Goal: Information Seeking & Learning: Find contact information

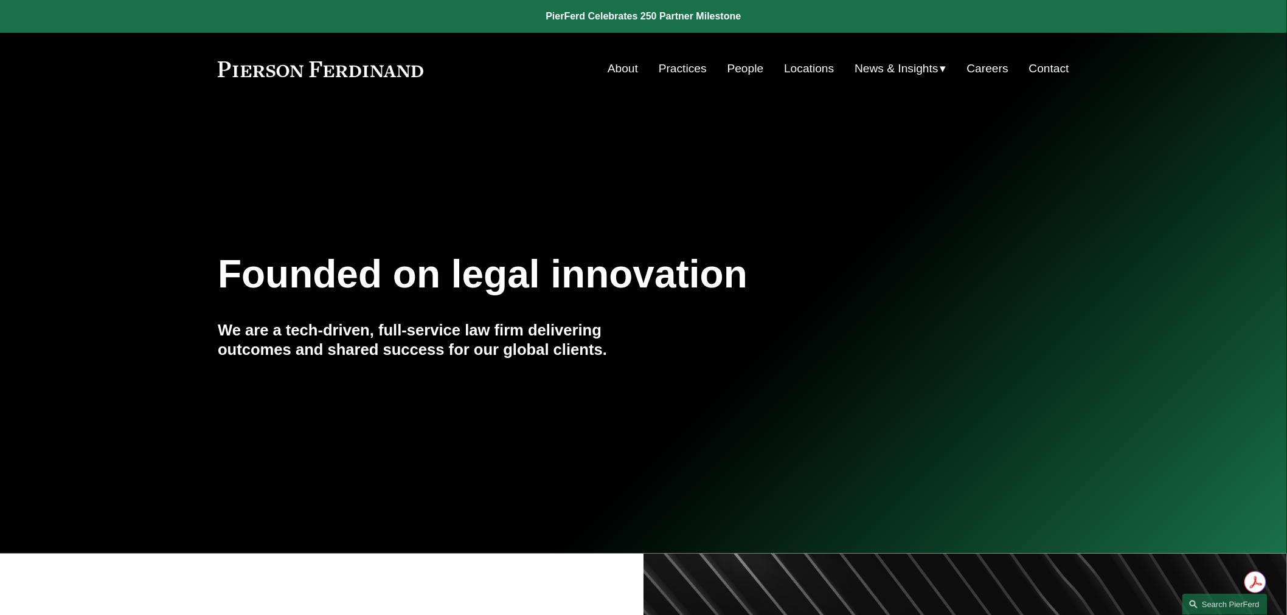
click at [750, 64] on link "People" at bounding box center [745, 68] width 36 height 23
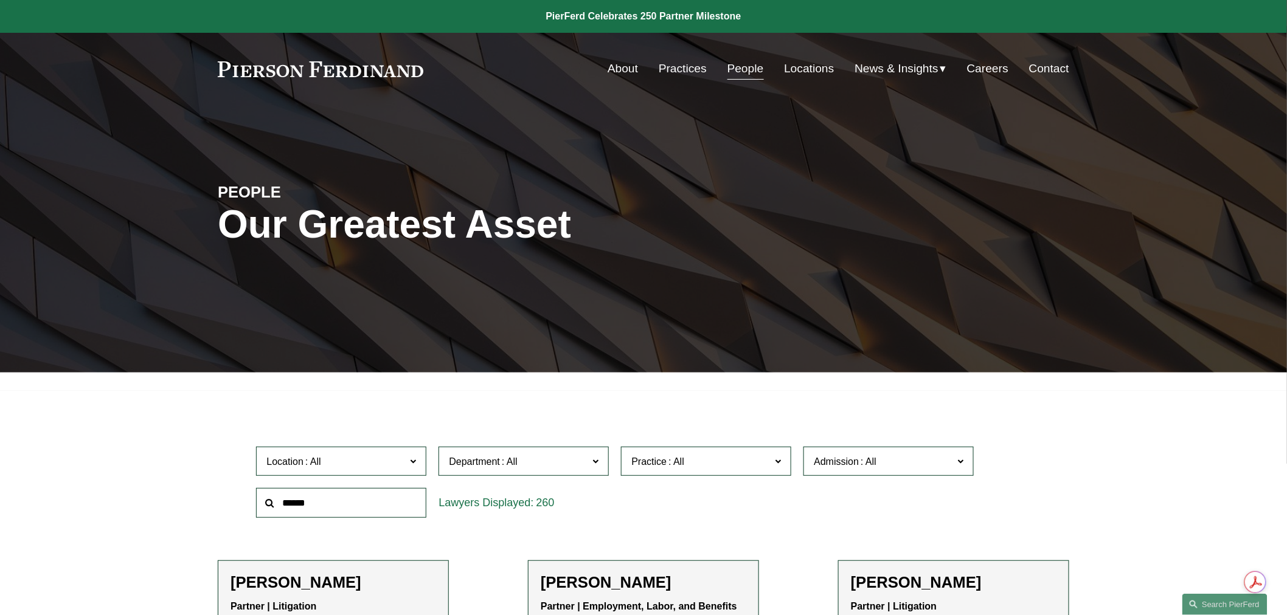
click at [315, 502] on input "text" at bounding box center [341, 503] width 170 height 30
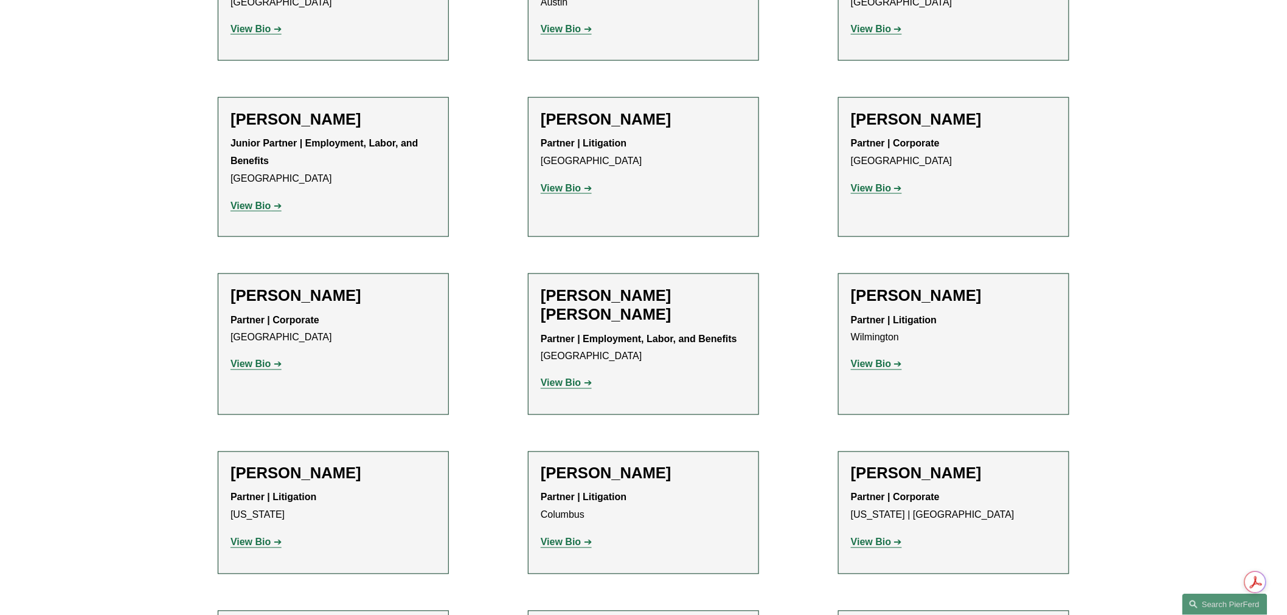
scroll to position [2567, 0]
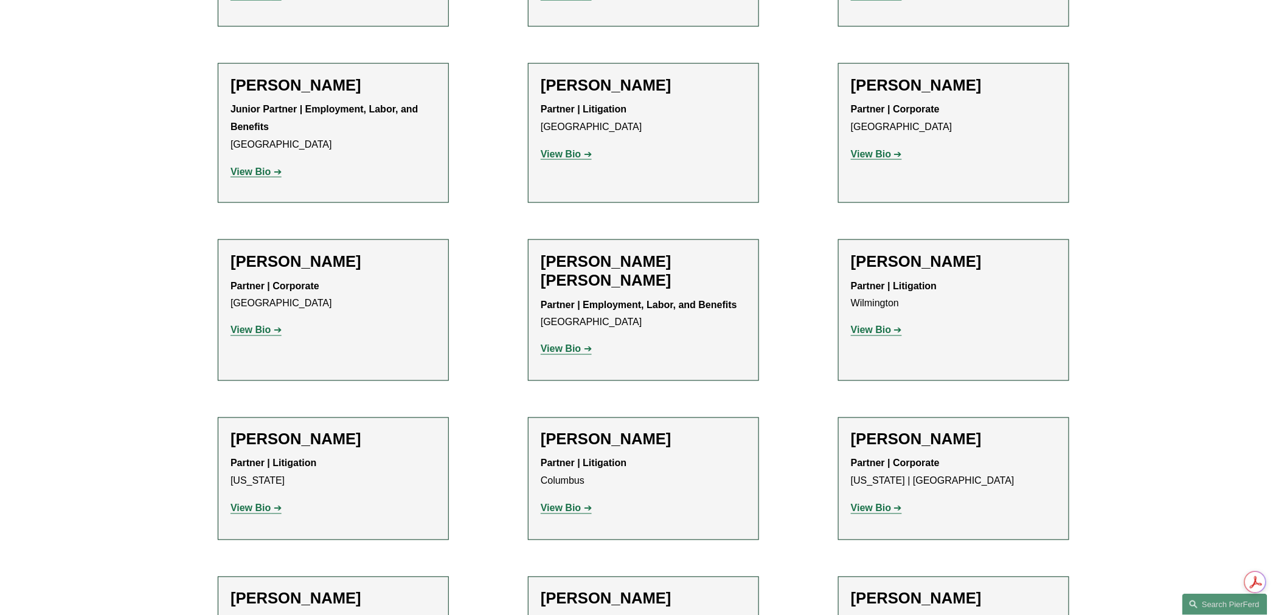
click at [867, 503] on strong "View Bio" at bounding box center [871, 508] width 40 height 10
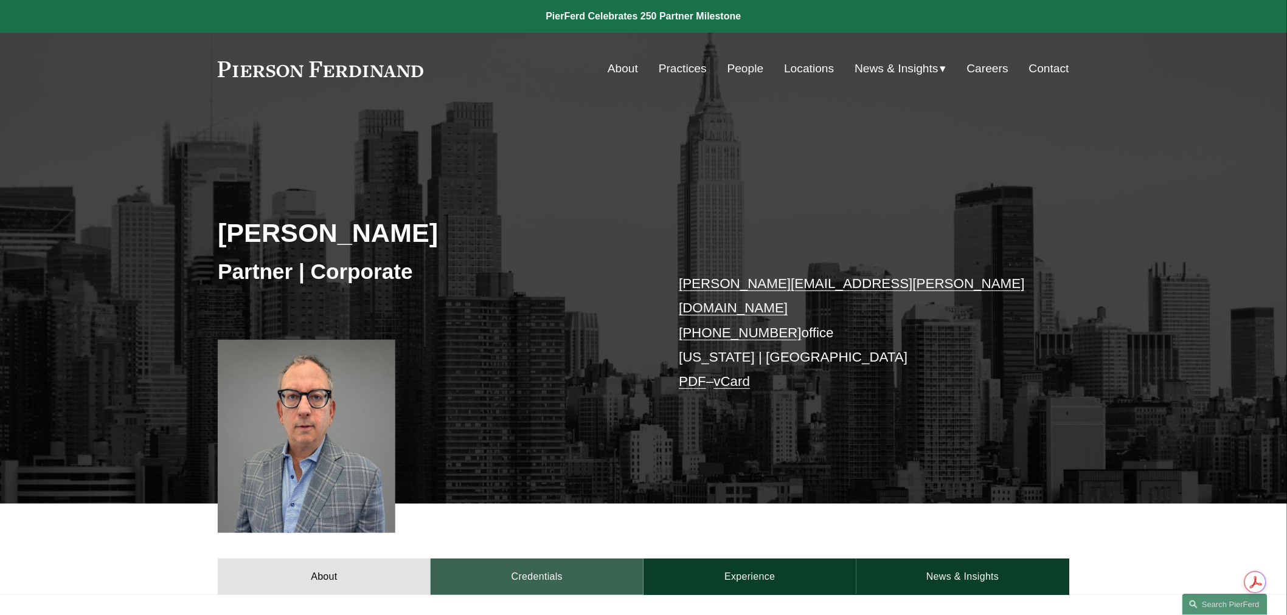
click at [516, 564] on link "Credentials" at bounding box center [537, 577] width 213 height 36
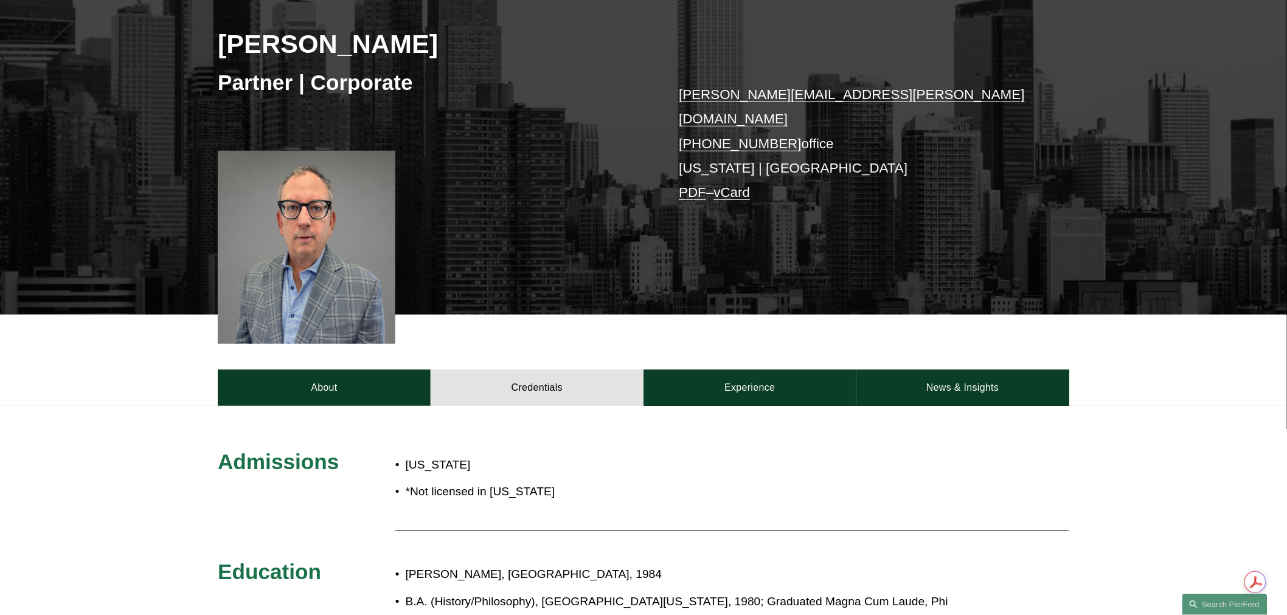
scroll to position [202, 0]
